Goal: Task Accomplishment & Management: Manage account settings

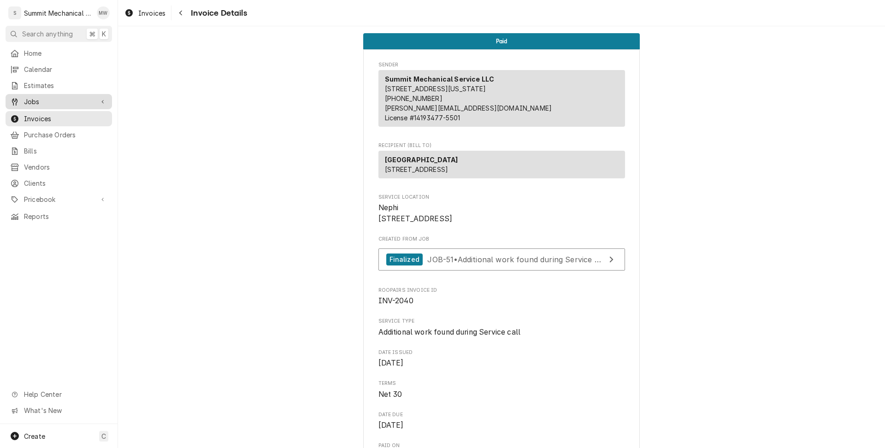
click at [27, 98] on span "Jobs" at bounding box center [59, 102] width 70 height 10
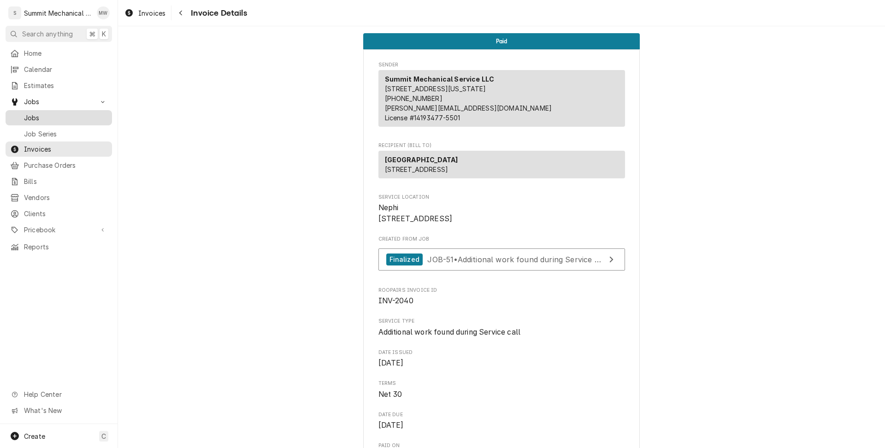
click at [49, 114] on span "Jobs" at bounding box center [65, 118] width 83 height 10
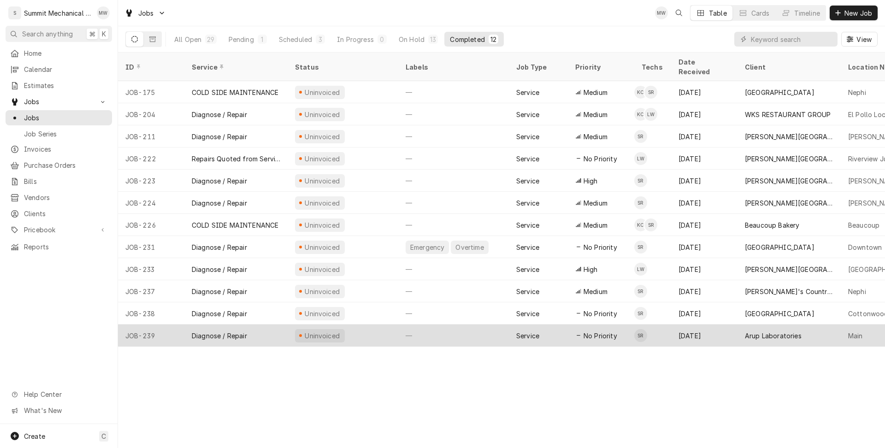
click at [272, 324] on div "Diagnose / Repair" at bounding box center [235, 335] width 103 height 22
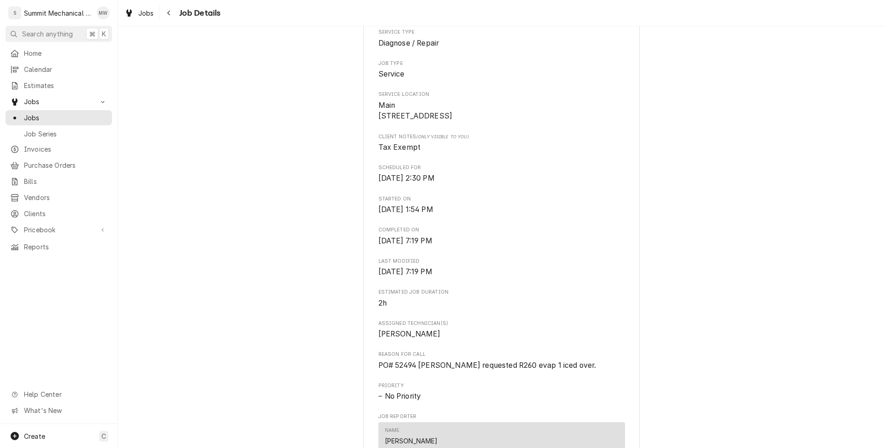
scroll to position [27, 0]
